Goal: Task Accomplishment & Management: Complete application form

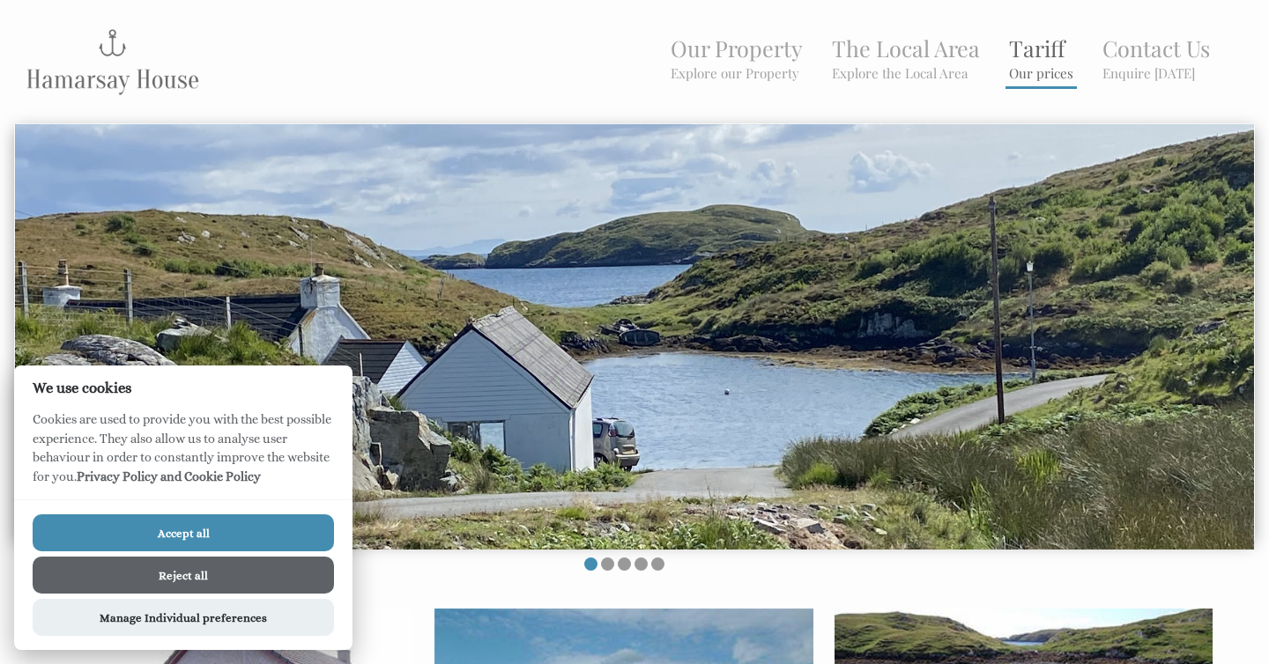
click at [1053, 74] on small "Our prices" at bounding box center [1041, 73] width 64 height 18
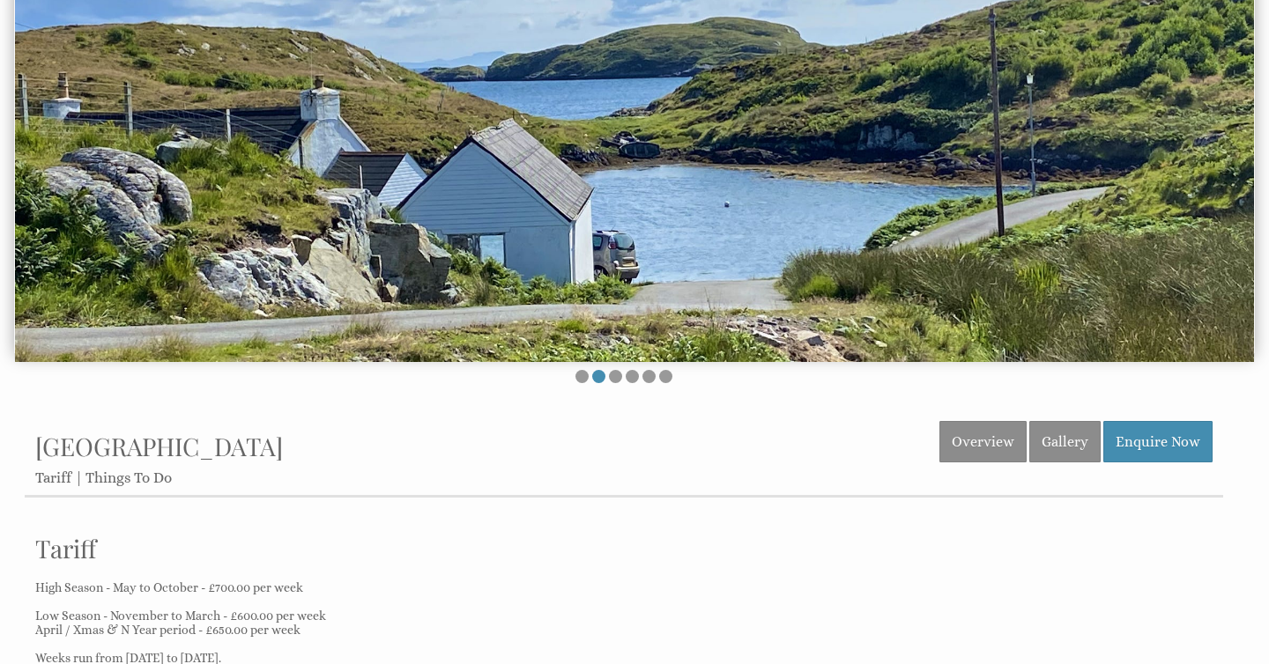
scroll to position [182, 0]
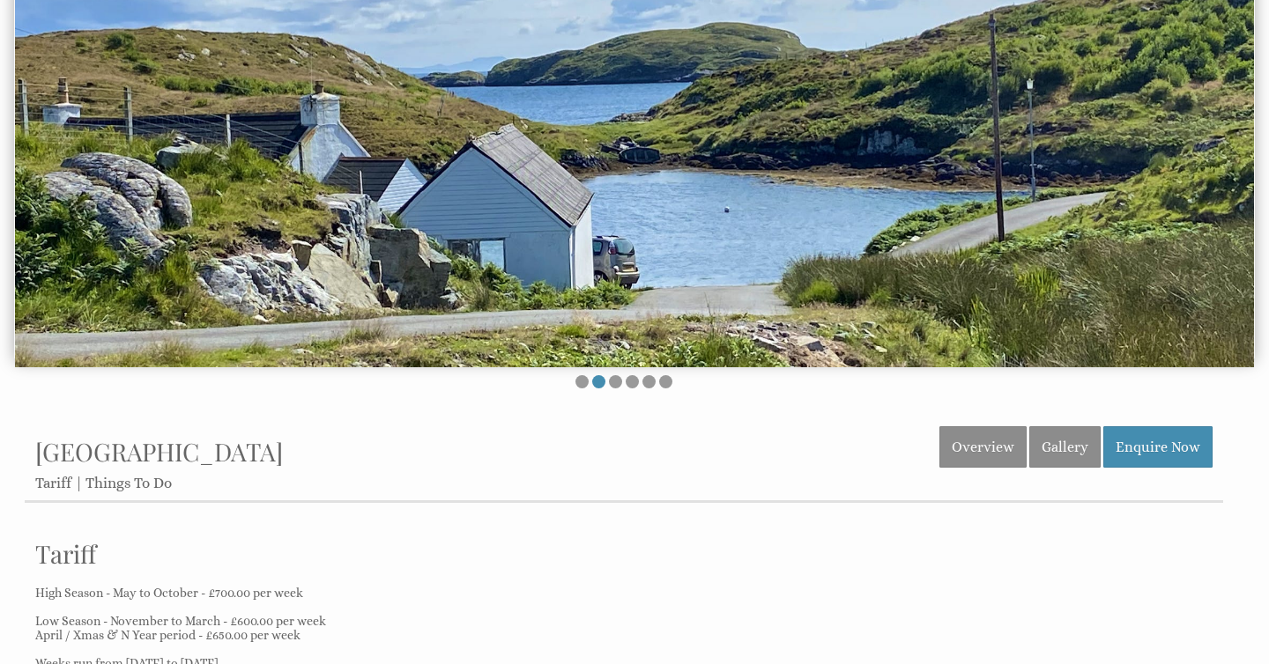
click at [1017, 240] on img at bounding box center [634, 155] width 1239 height 426
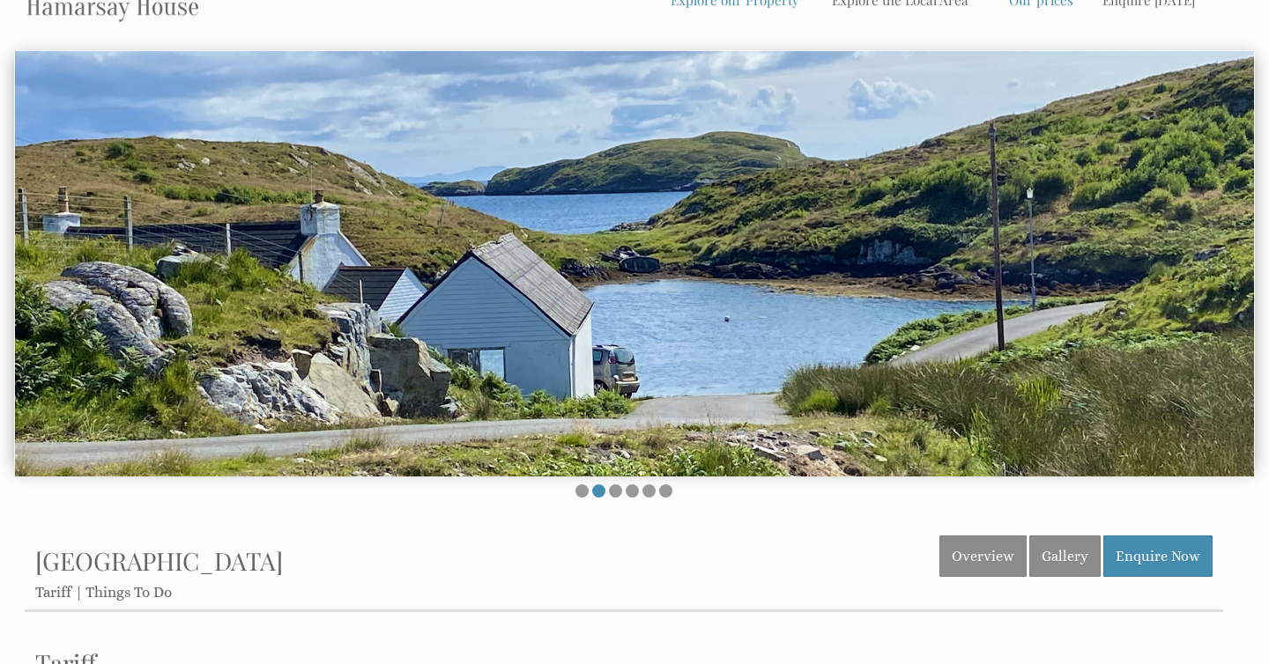
scroll to position [74, 0]
click at [1234, 239] on img at bounding box center [634, 263] width 1239 height 426
click at [616, 494] on li at bounding box center [615, 490] width 13 height 13
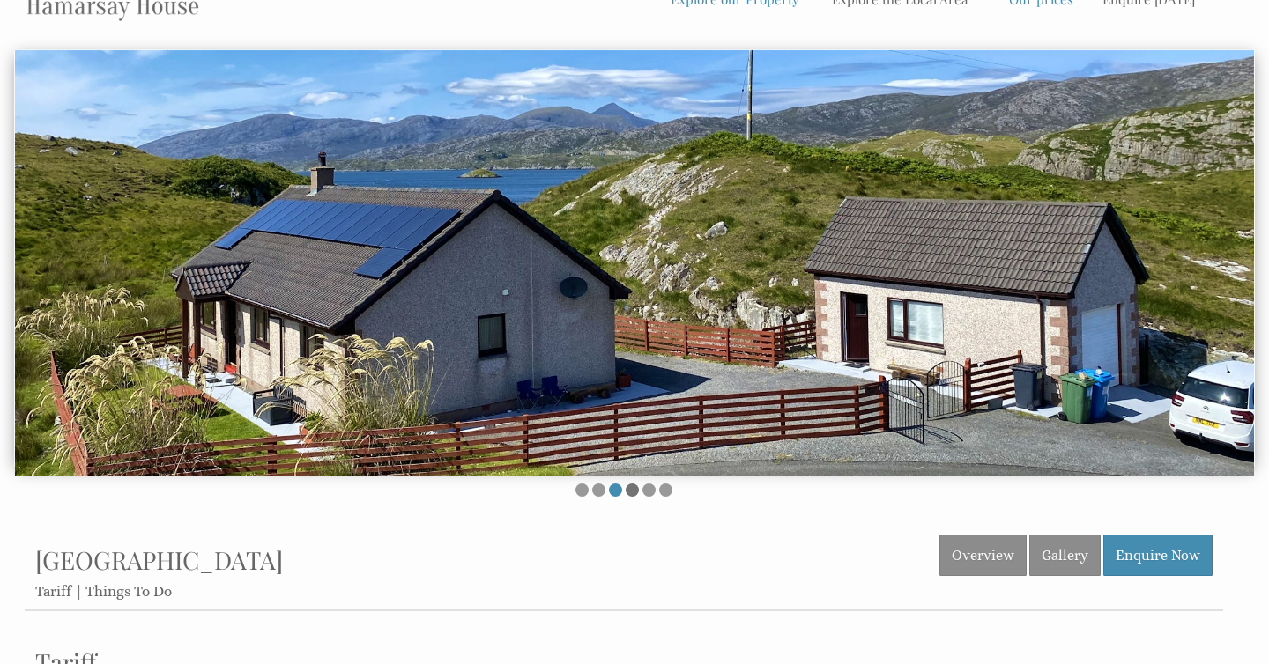
click at [630, 496] on li at bounding box center [632, 490] width 13 height 13
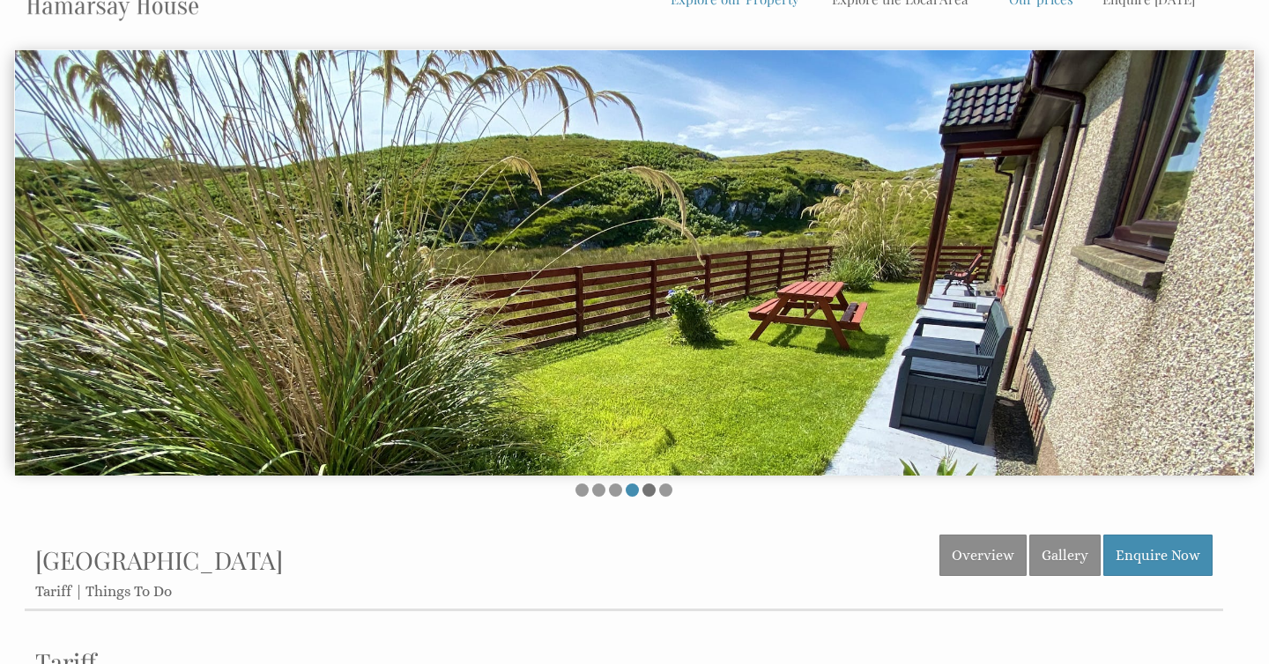
click at [648, 493] on li at bounding box center [648, 490] width 13 height 13
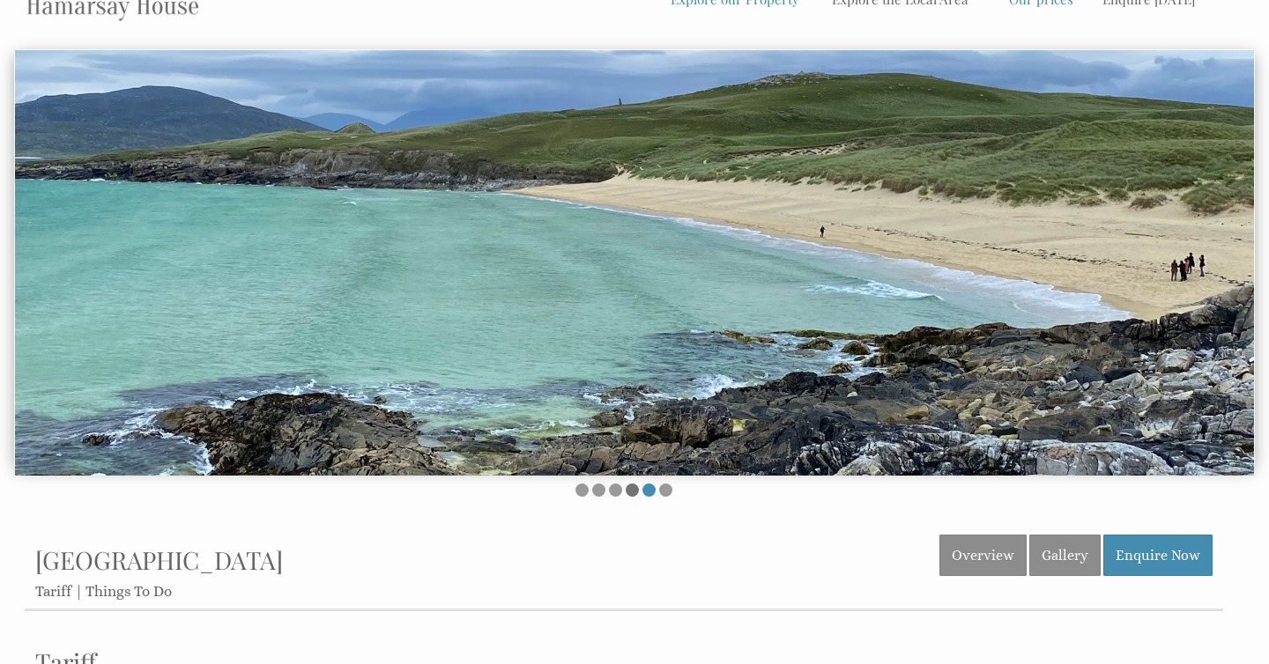
click at [632, 490] on li at bounding box center [632, 490] width 13 height 13
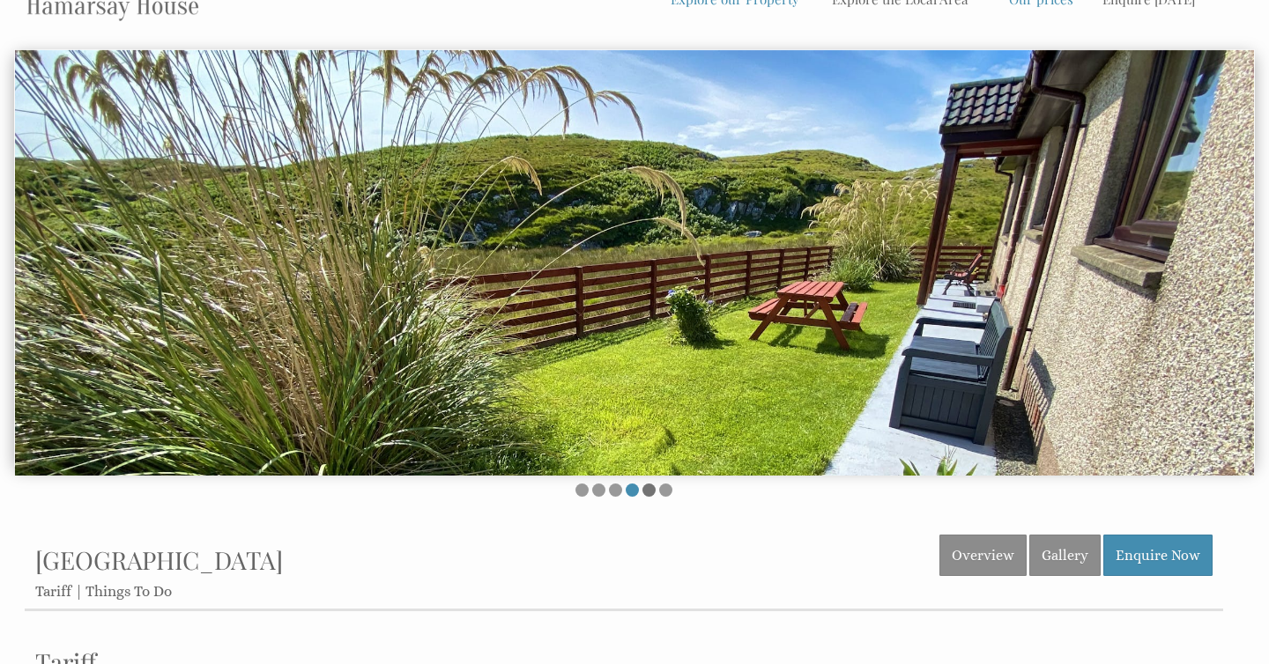
click at [649, 492] on li at bounding box center [648, 490] width 13 height 13
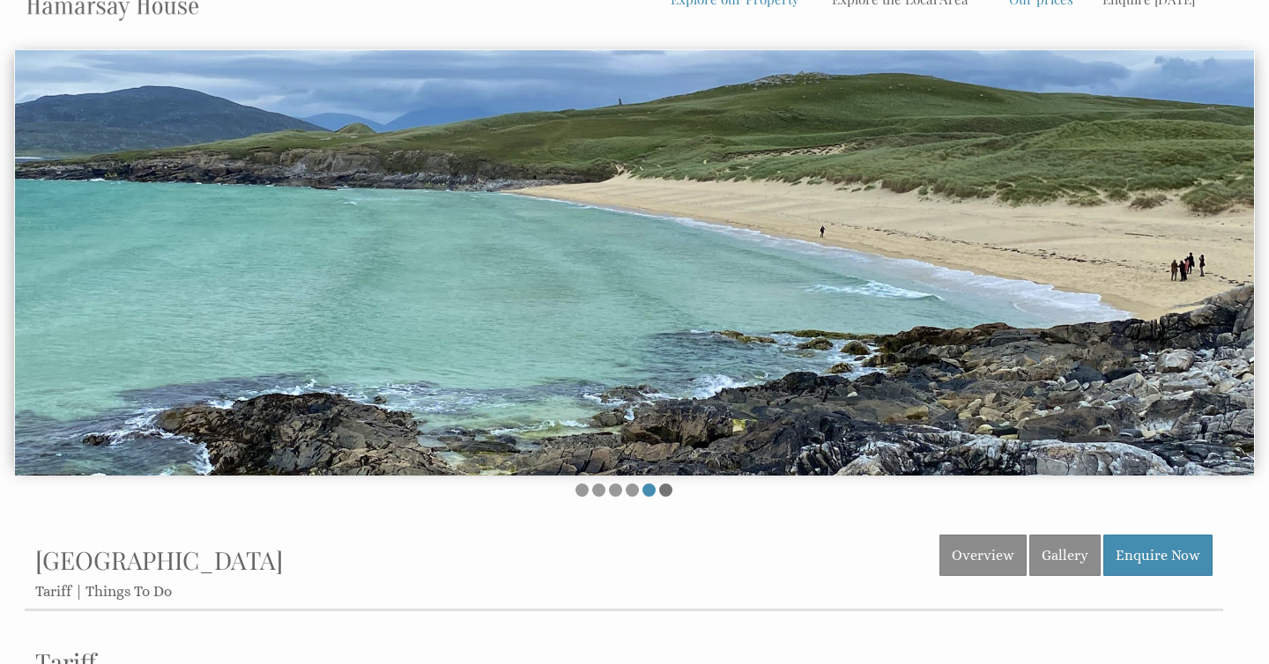
click at [669, 493] on li at bounding box center [665, 490] width 13 height 13
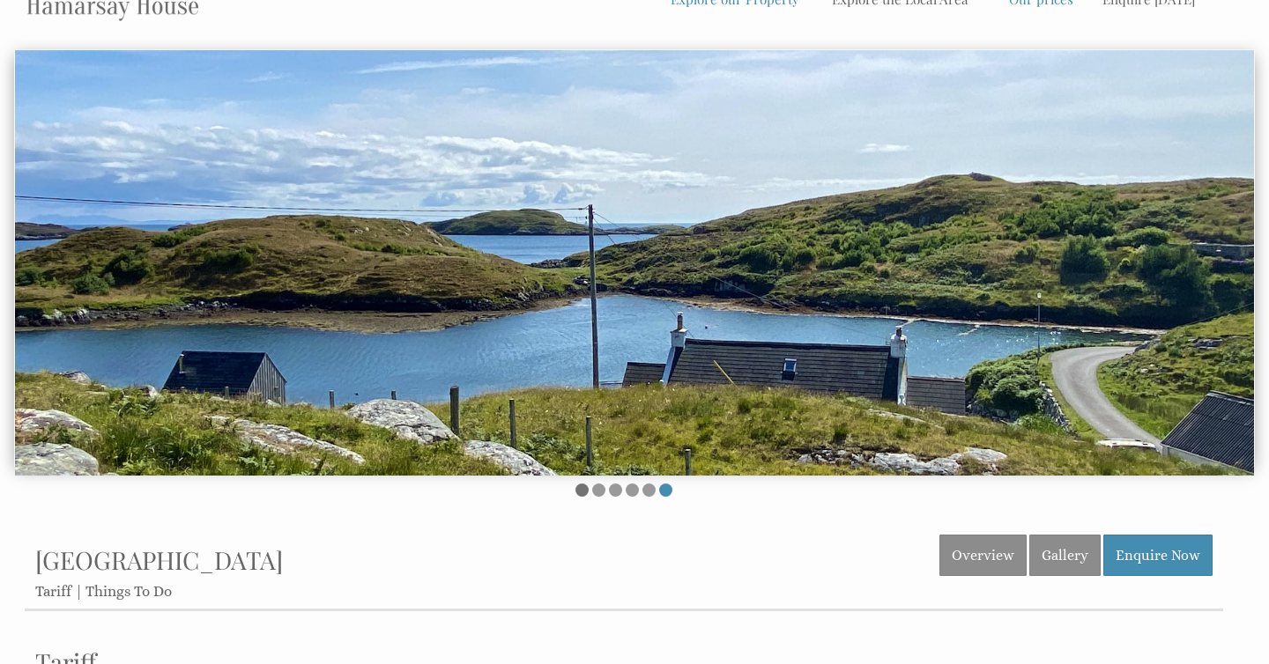
click at [583, 493] on li at bounding box center [581, 490] width 13 height 13
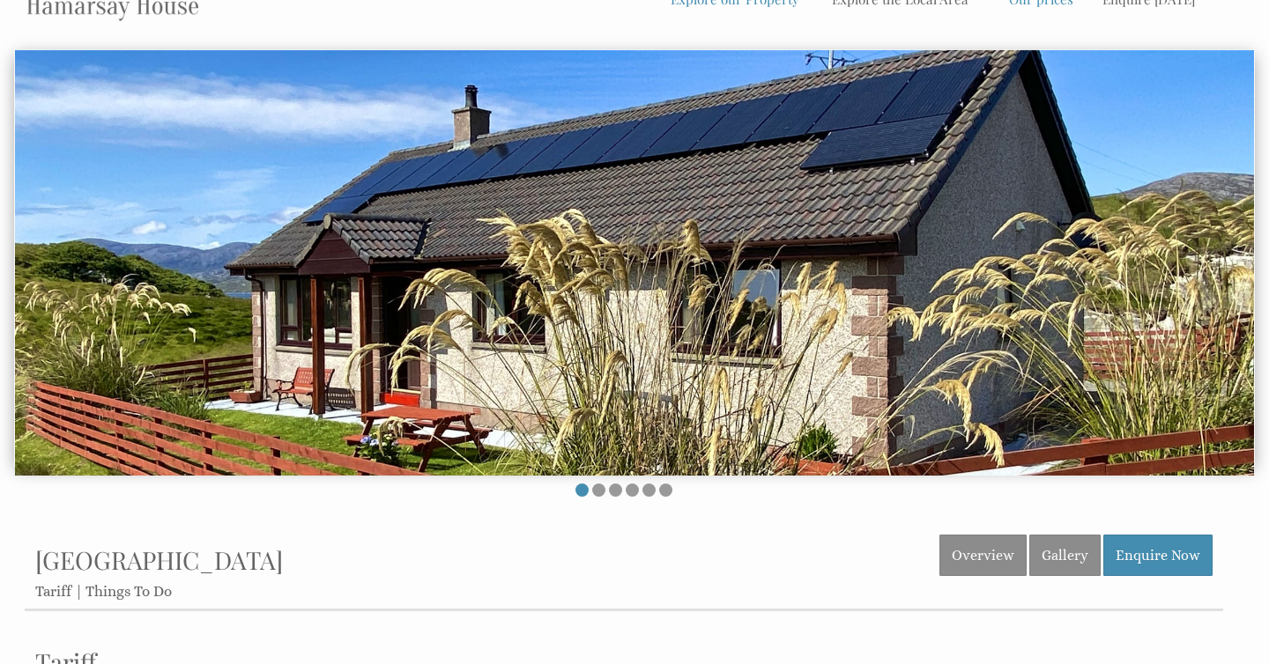
scroll to position [0, 0]
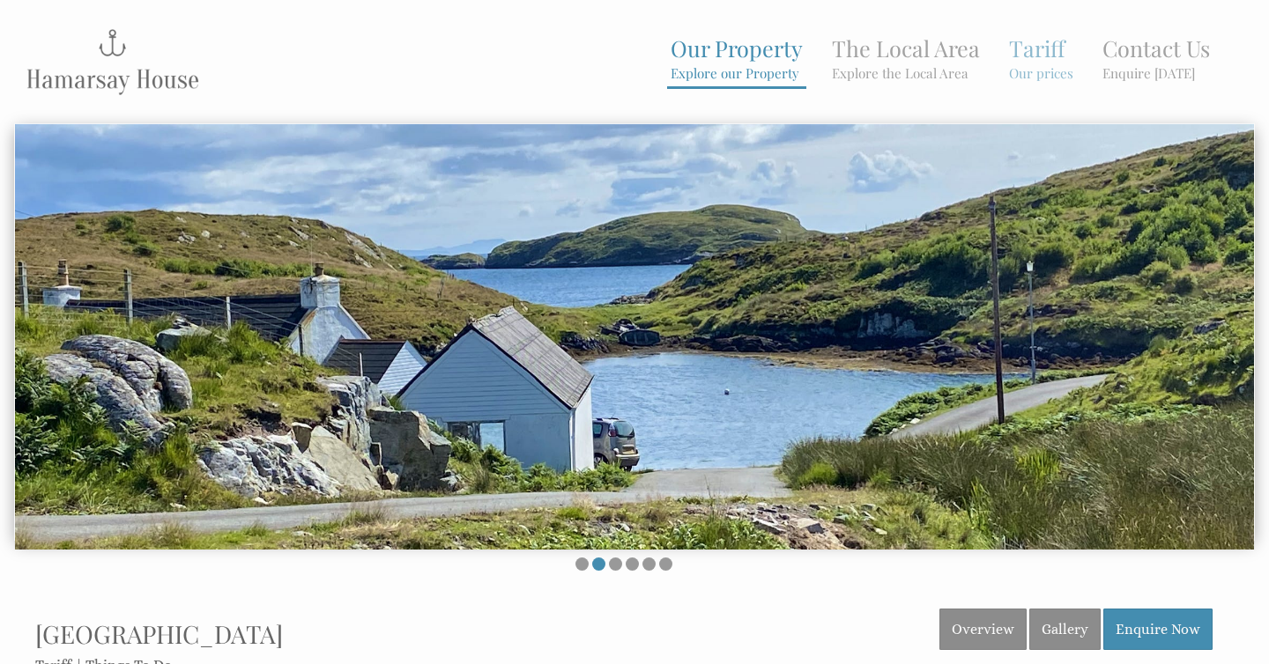
click at [755, 79] on small "Explore our Property" at bounding box center [737, 73] width 132 height 18
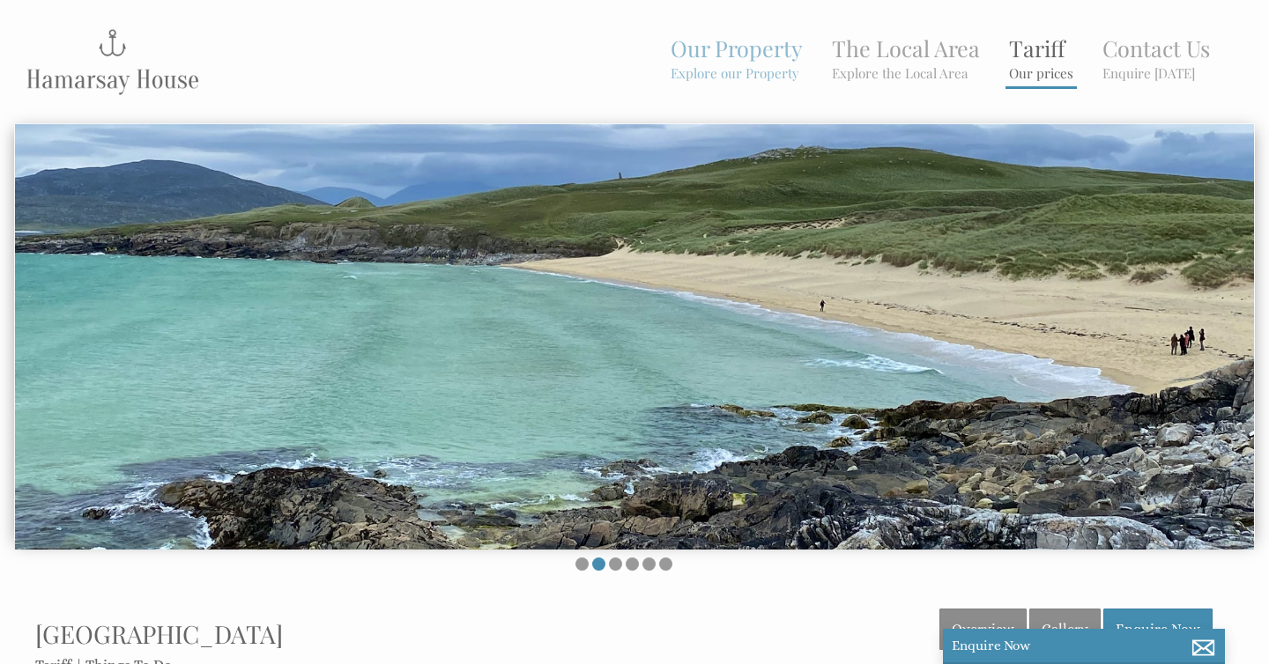
click at [1042, 73] on small "Our prices" at bounding box center [1041, 73] width 64 height 18
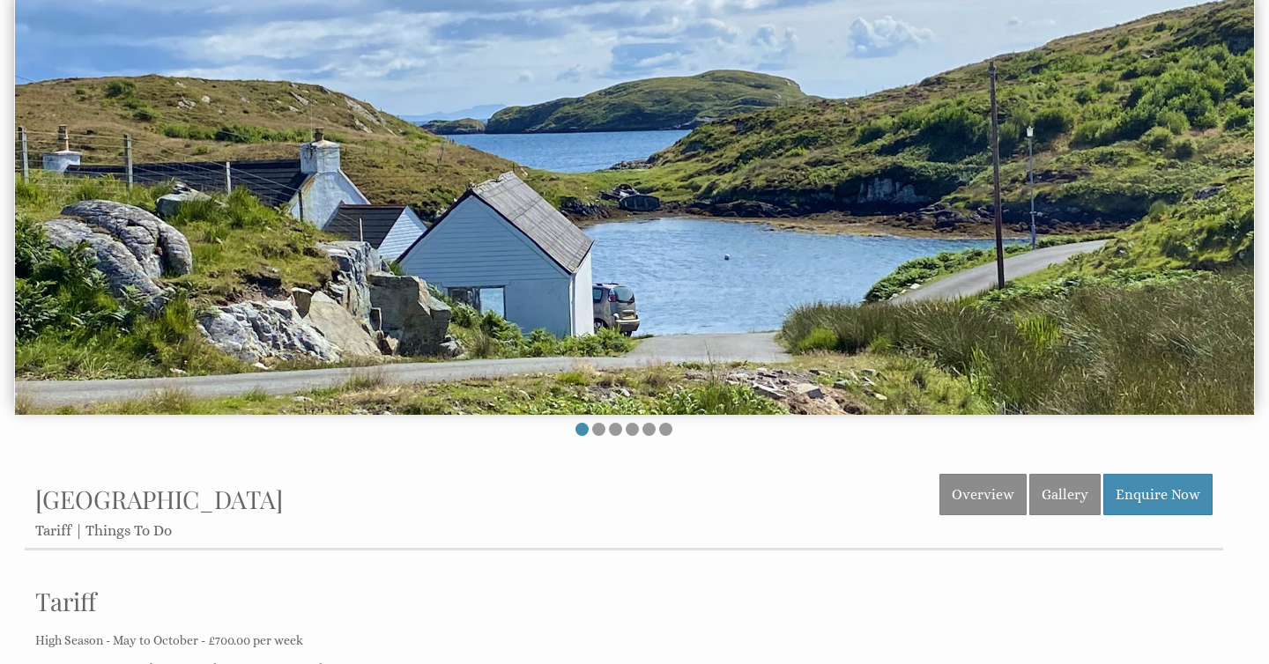
scroll to position [80, 0]
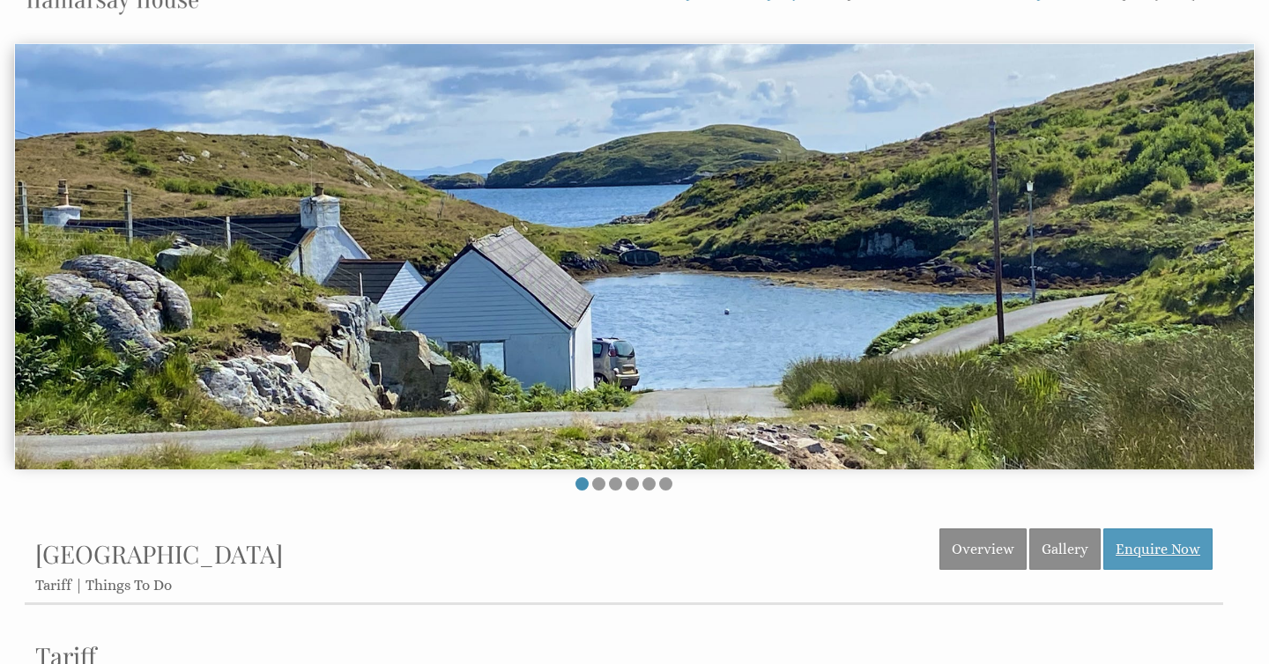
click at [1164, 551] on link "Enquire Now" at bounding box center [1157, 549] width 109 height 41
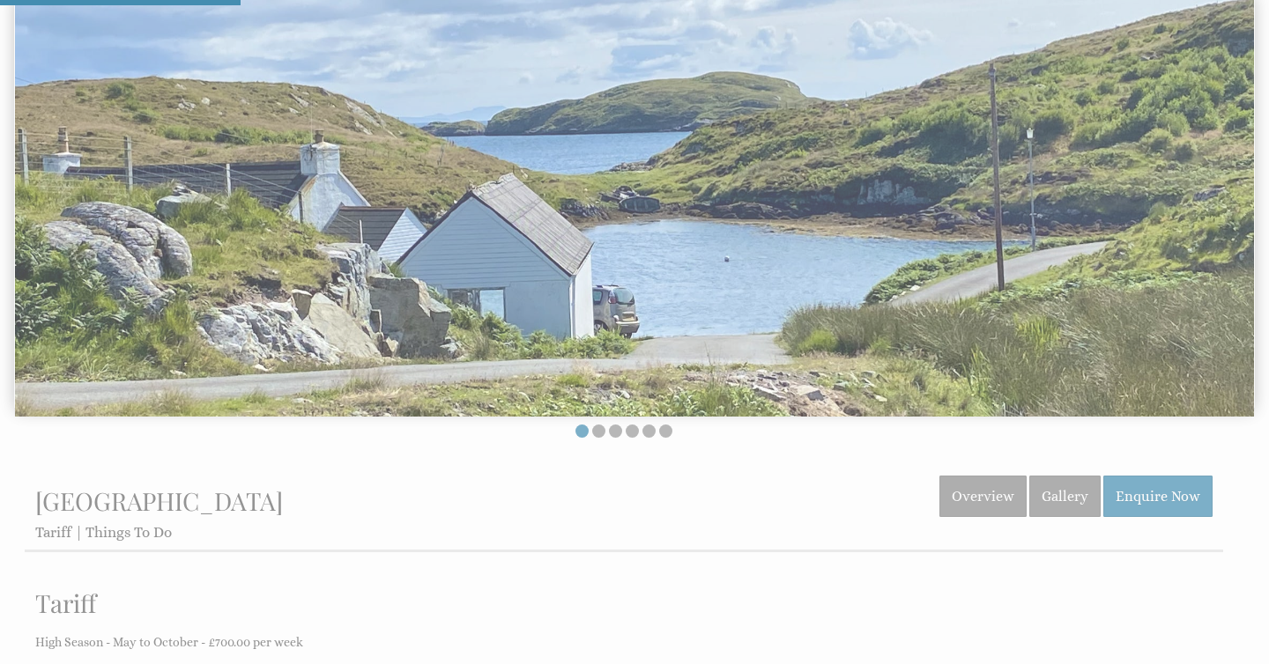
scroll to position [134, 0]
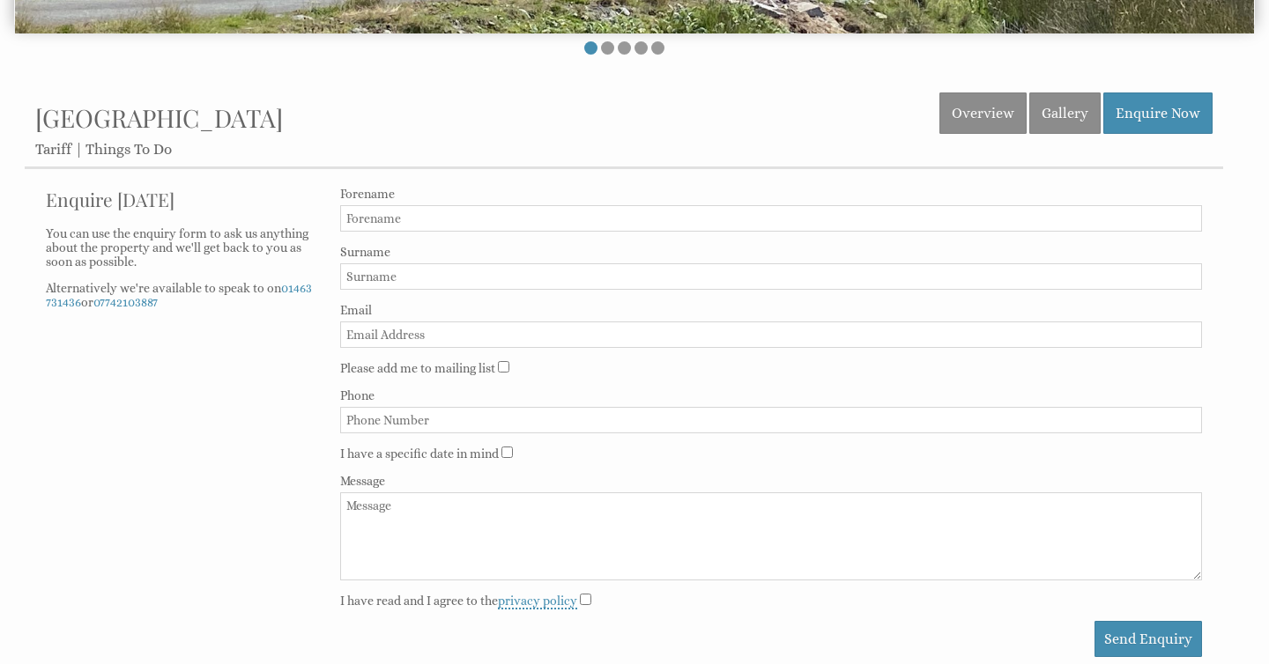
scroll to position [519, 0]
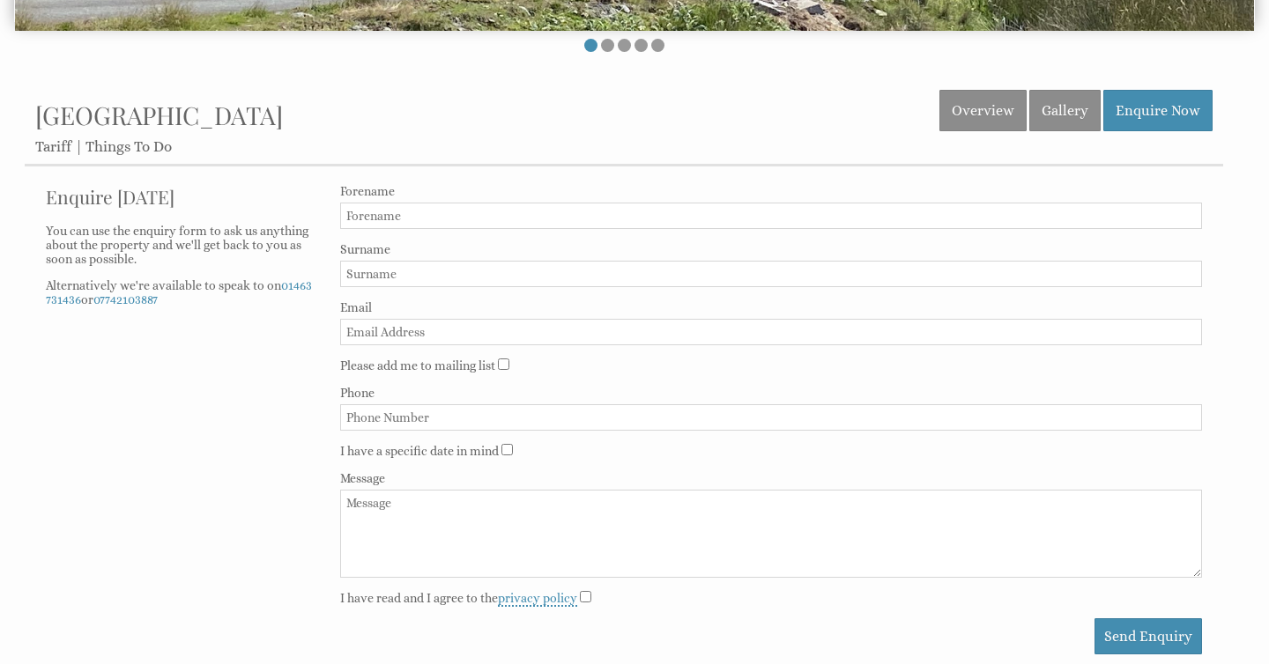
click at [542, 232] on form "Do not fill in this field Forename Surname Email Please add me to mailing list …" at bounding box center [771, 419] width 862 height 470
click at [532, 223] on input "Forename" at bounding box center [771, 216] width 862 height 26
type input "Gillian"
type input "[PERSON_NAME]"
type input "[EMAIL_ADDRESS][DOMAIN_NAME]"
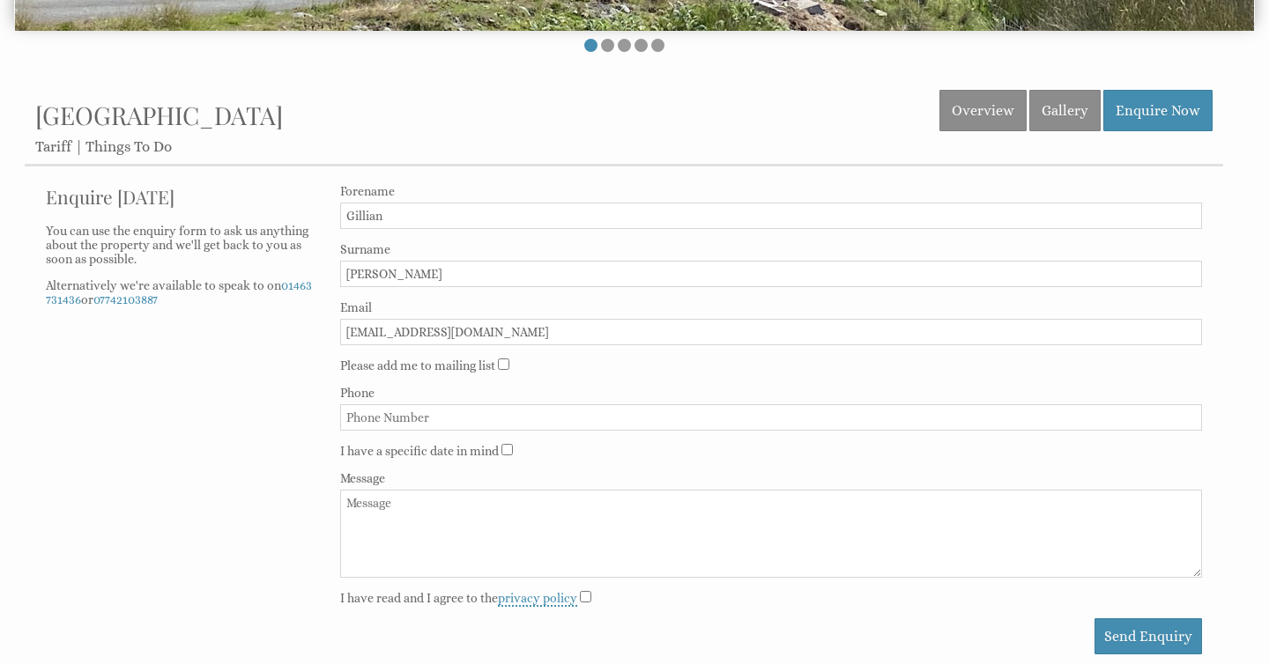
type input "07915812594"
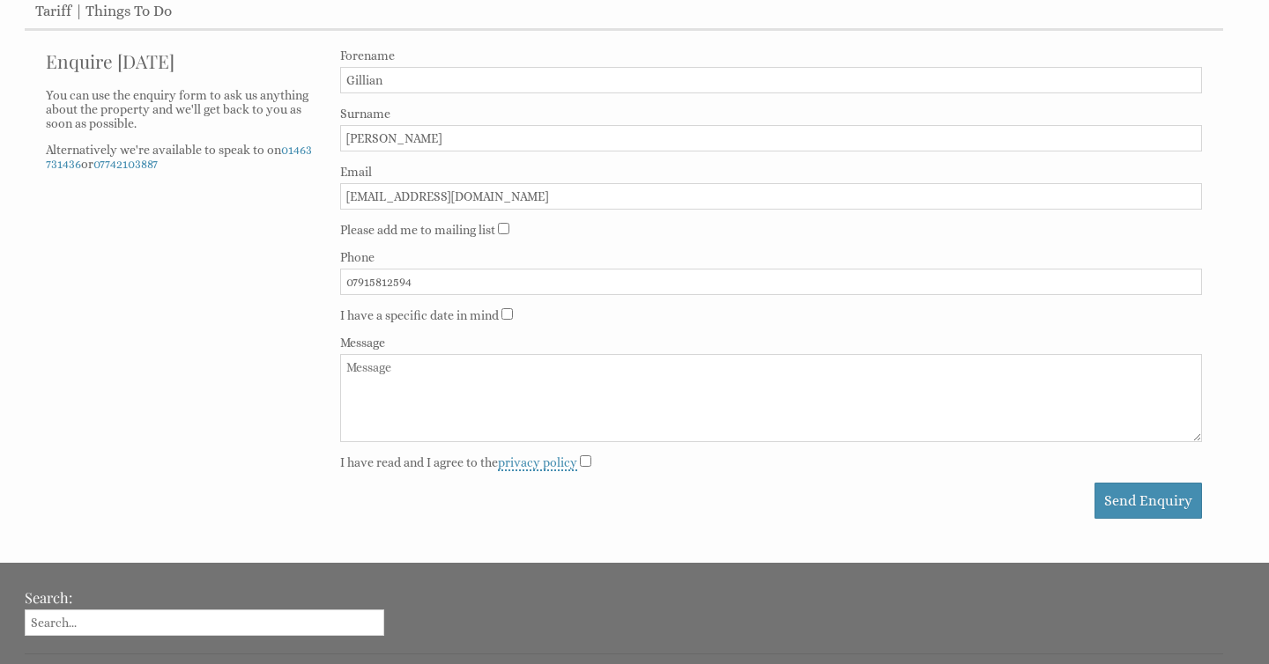
scroll to position [656, 0]
click at [508, 364] on textarea "Message" at bounding box center [771, 397] width 862 height 88
click at [508, 315] on input "I have a specific date in mind" at bounding box center [506, 312] width 11 height 11
checkbox input "true"
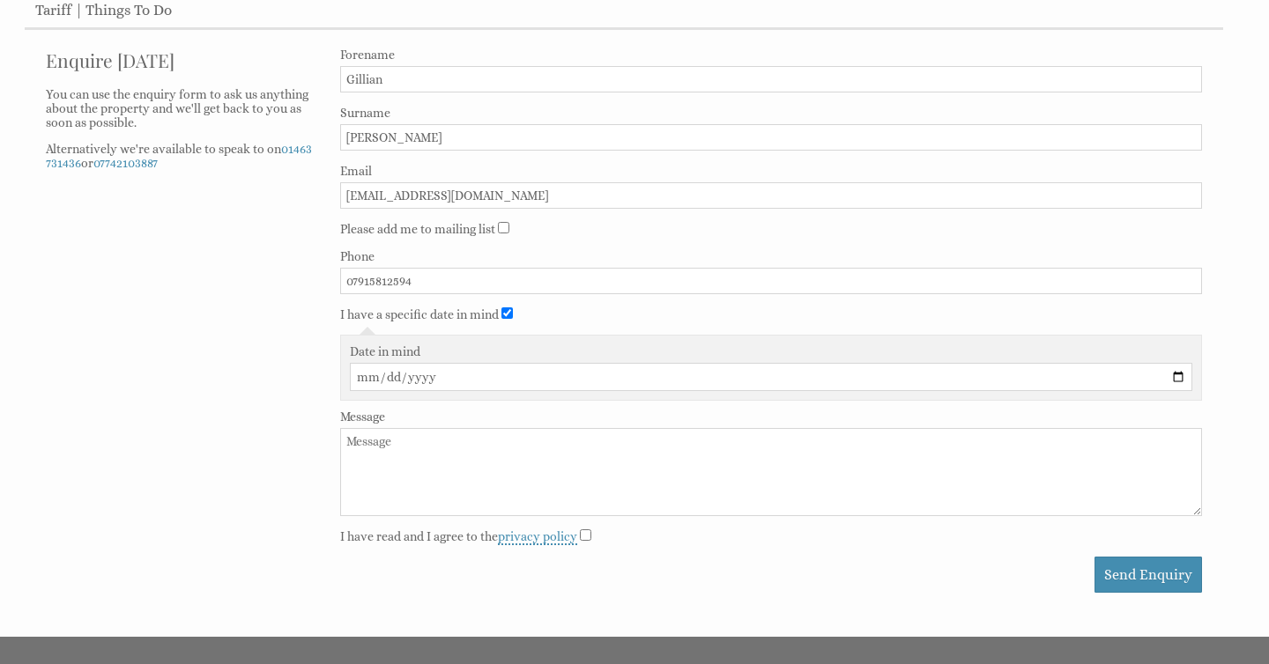
click at [441, 385] on input "Date in mind" at bounding box center [771, 377] width 842 height 28
click at [1182, 377] on input "Date in mind" at bounding box center [771, 377] width 842 height 28
type input "[DATE]"
click at [420, 456] on textarea "Message" at bounding box center [771, 472] width 862 height 88
type textarea "g"
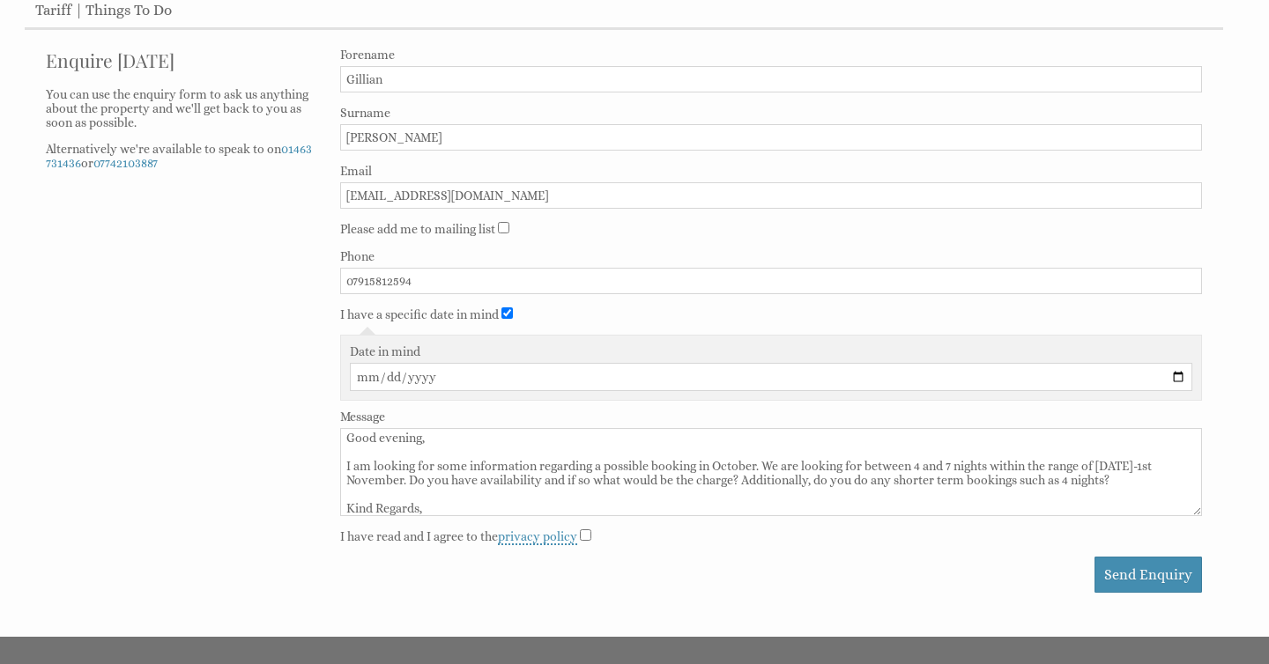
scroll to position [32, 0]
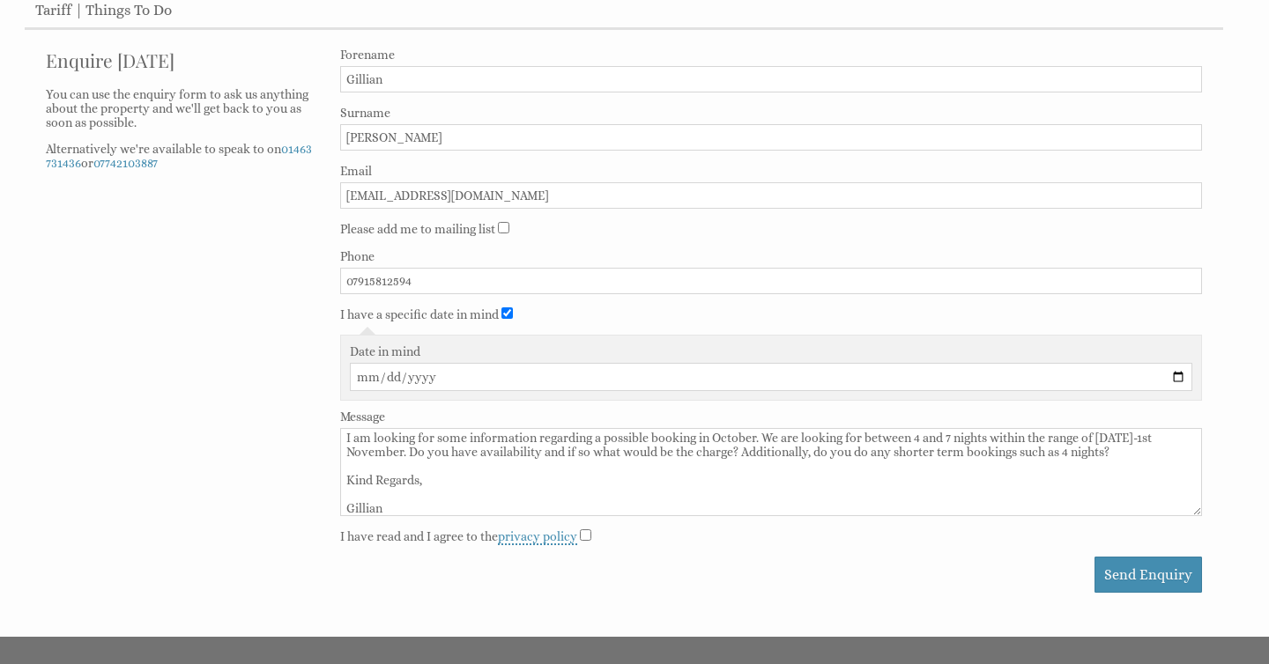
type textarea "Good evening, I am looking for some information regarding a possible booking in…"
click at [589, 539] on input "I have read and I agree to the privacy policy" at bounding box center [585, 535] width 11 height 11
checkbox input "true"
click at [1124, 574] on button "Send Enquiry" at bounding box center [1147, 575] width 107 height 36
